Goal: Find specific page/section: Find specific page/section

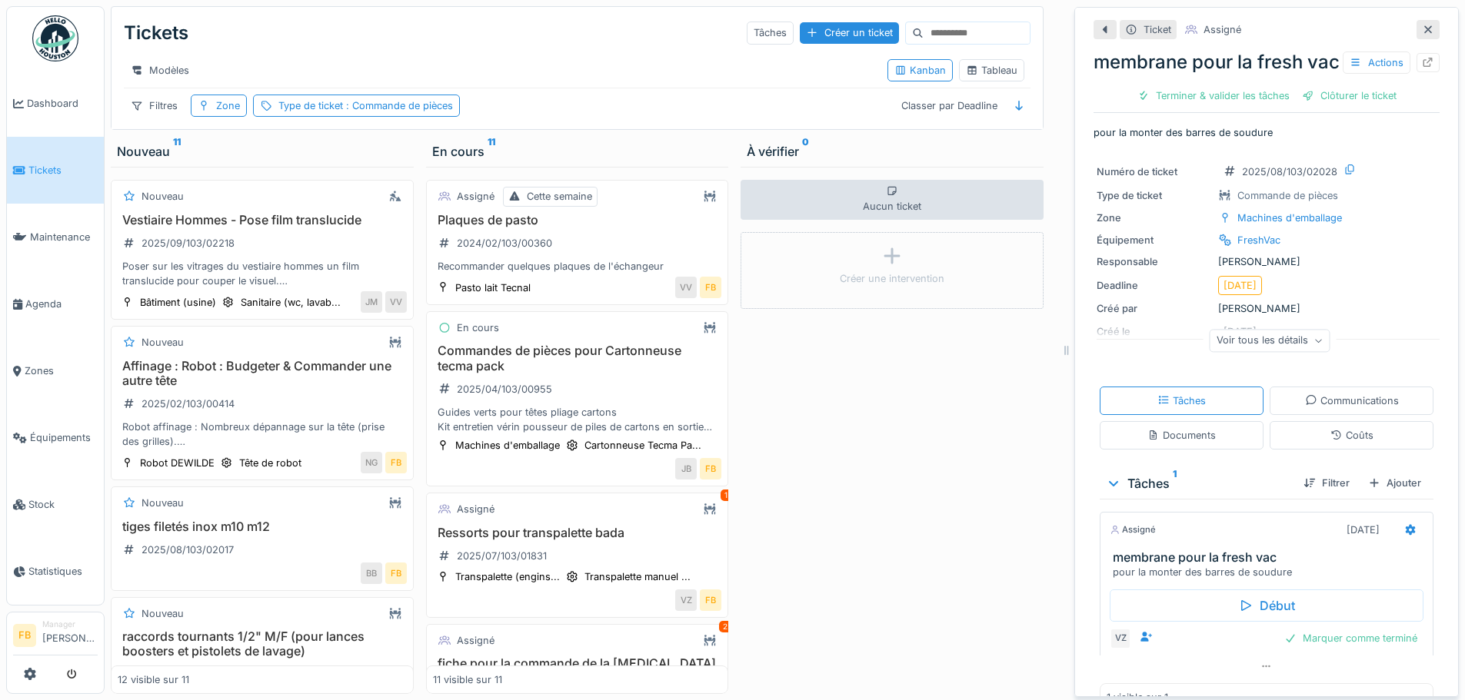
scroll to position [895, 0]
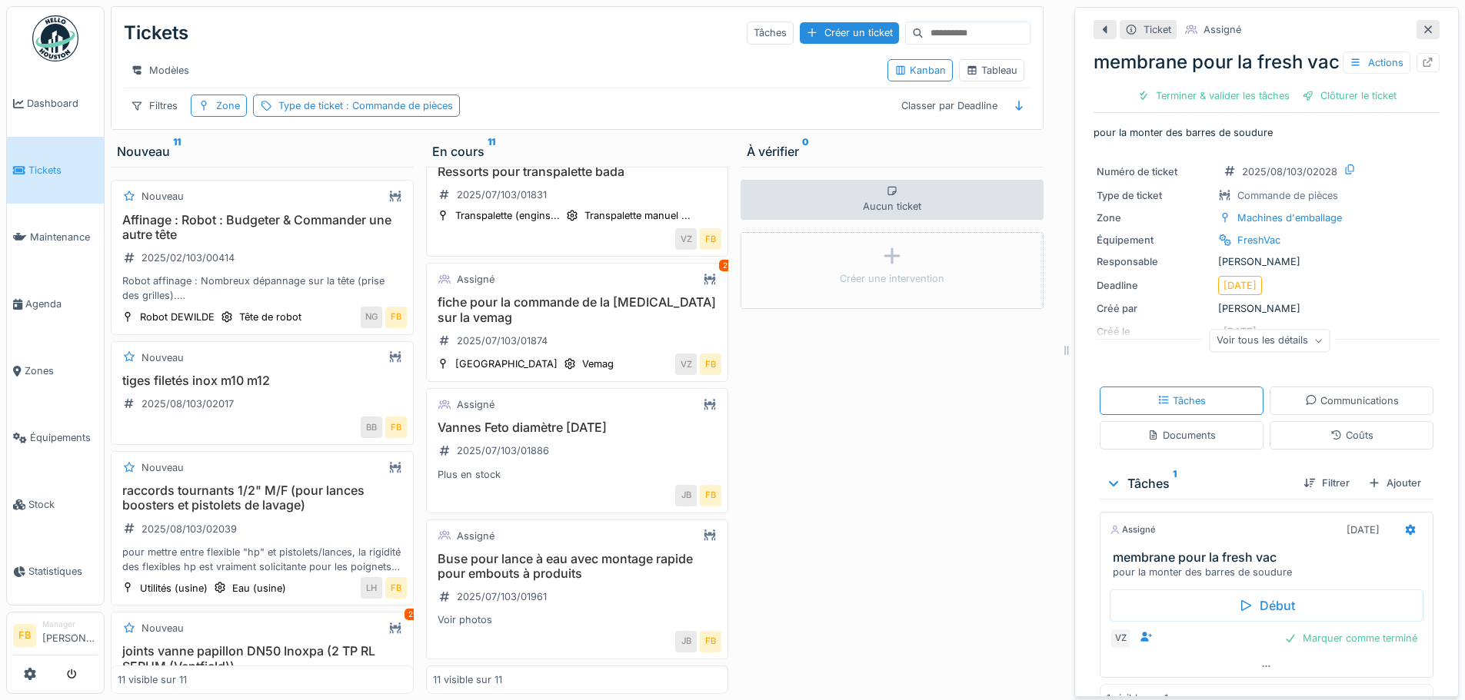
scroll to position [397, 0]
